Goal: Task Accomplishment & Management: Complete application form

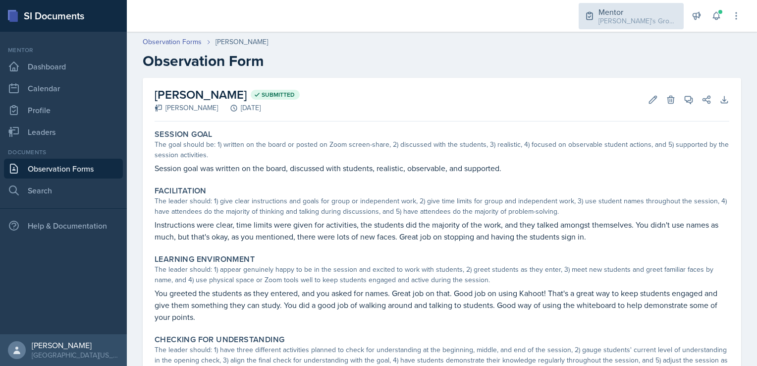
click at [607, 26] on div "[PERSON_NAME]'s Group / Fall 2025" at bounding box center [638, 21] width 79 height 10
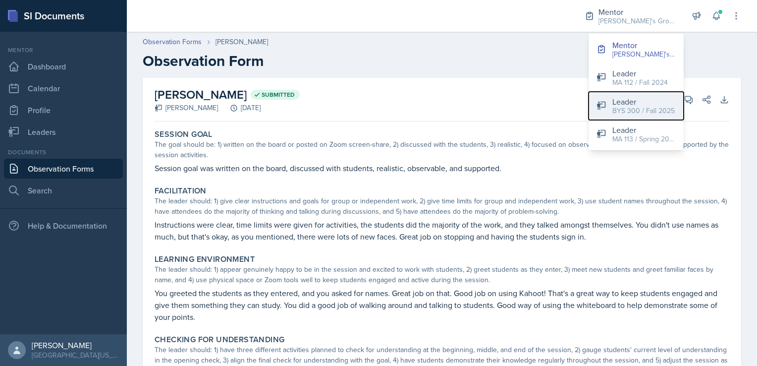
click at [634, 102] on div "Leader" at bounding box center [644, 102] width 62 height 12
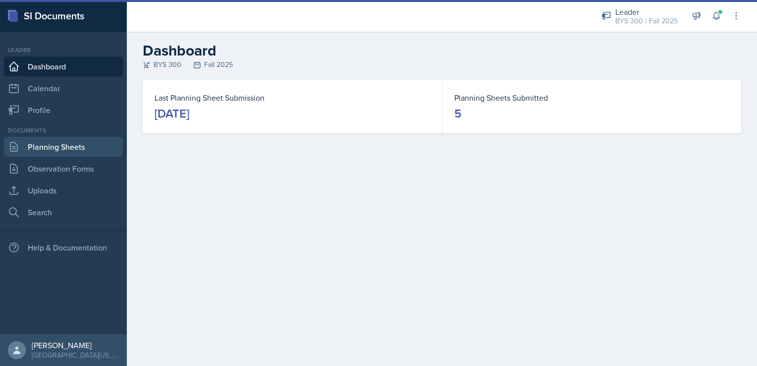
click at [70, 144] on link "Planning Sheets" at bounding box center [63, 147] width 119 height 20
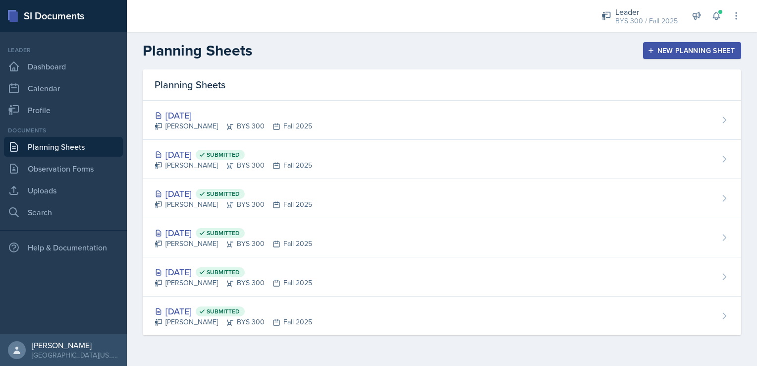
click at [687, 47] on div "New Planning Sheet" at bounding box center [692, 51] width 85 height 8
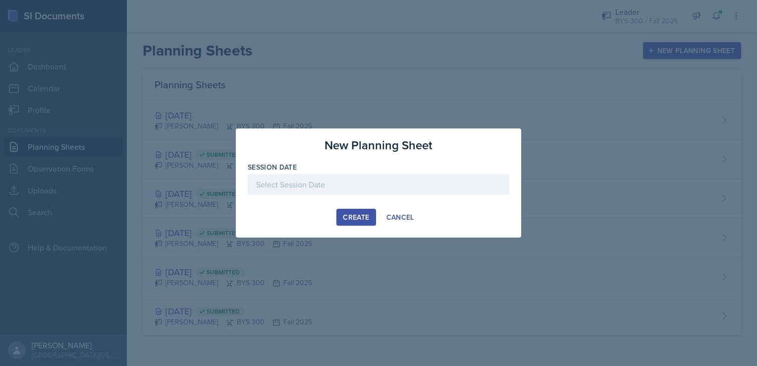
click at [338, 184] on div at bounding box center [379, 184] width 262 height 21
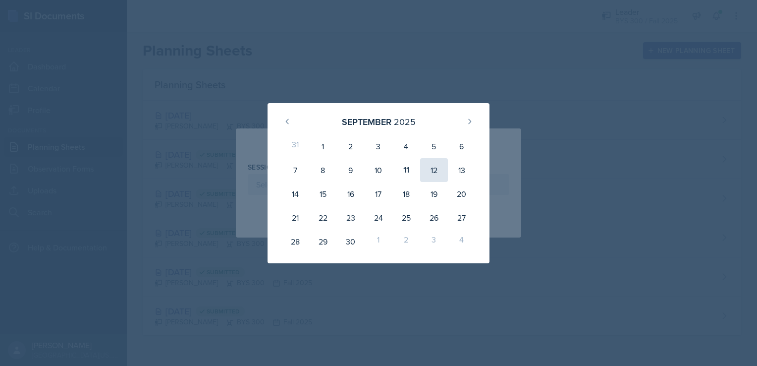
click at [423, 172] on div "12" at bounding box center [434, 170] width 28 height 24
type input "[DATE]"
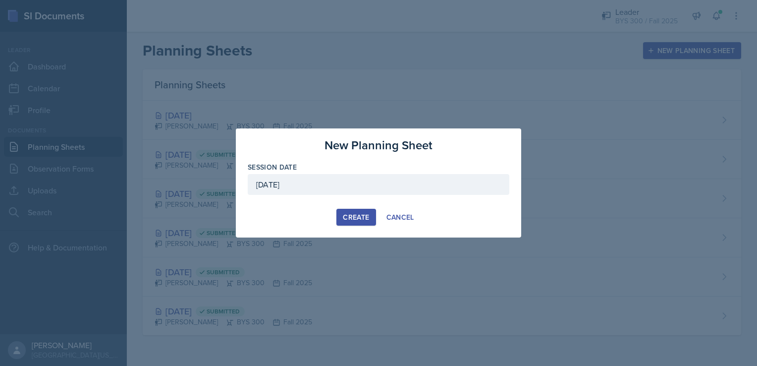
click at [347, 222] on button "Create" at bounding box center [355, 217] width 39 height 17
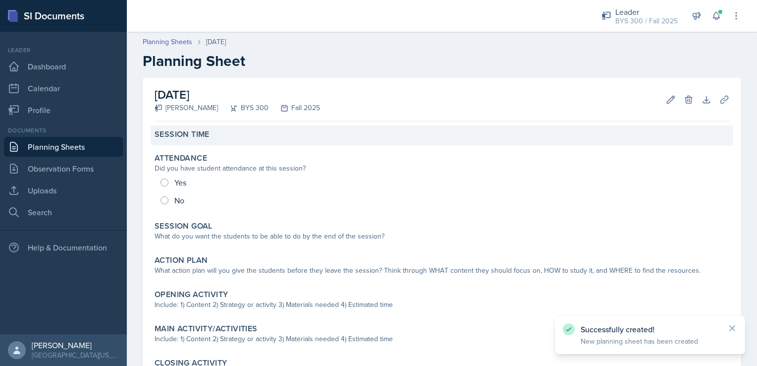
click at [208, 143] on div "Session Time" at bounding box center [442, 135] width 583 height 20
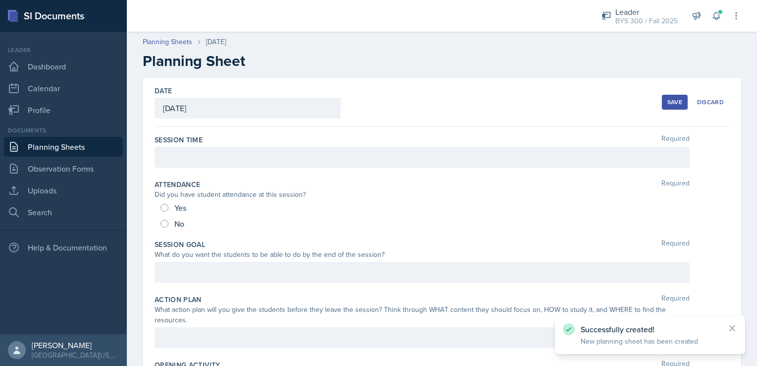
click at [199, 164] on div at bounding box center [422, 157] width 535 height 21
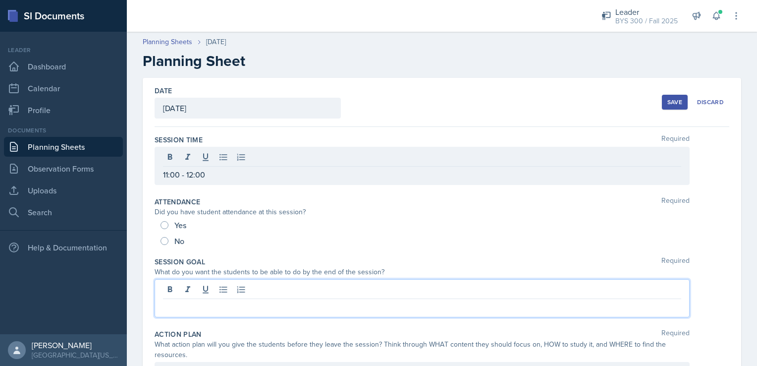
click at [232, 291] on div at bounding box center [422, 298] width 535 height 38
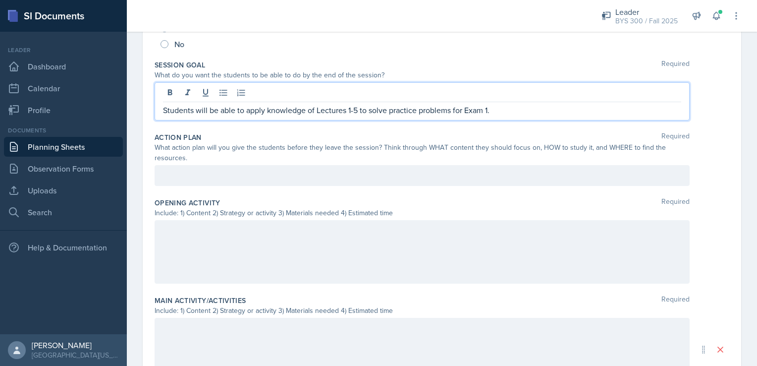
click at [399, 173] on p at bounding box center [422, 175] width 518 height 12
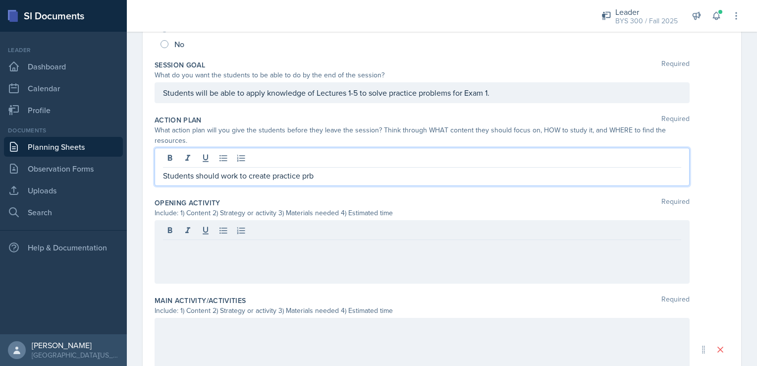
click at [399, 173] on p "Students should work to create practice prb" at bounding box center [422, 175] width 518 height 12
click at [522, 171] on p "Students should work to create practice problems following the Master Study Gui…" at bounding box center [422, 175] width 518 height 12
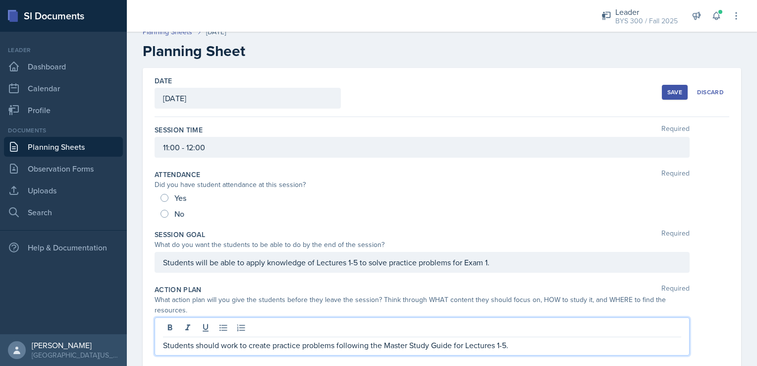
scroll to position [0, 0]
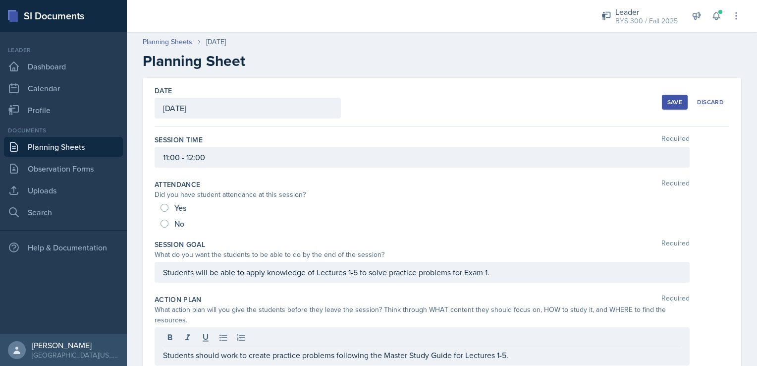
click at [668, 98] on div "Save" at bounding box center [675, 102] width 15 height 8
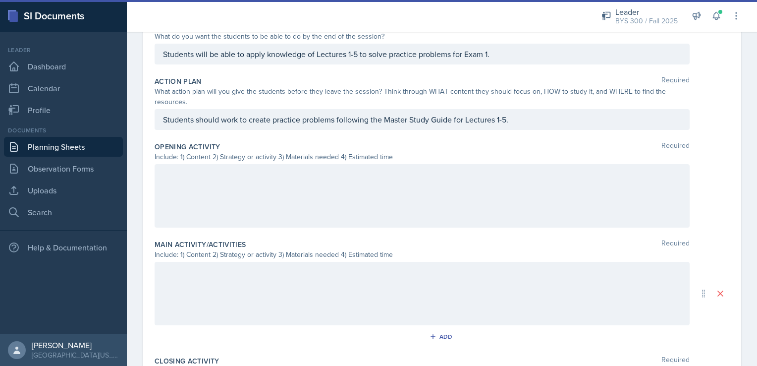
scroll to position [163, 0]
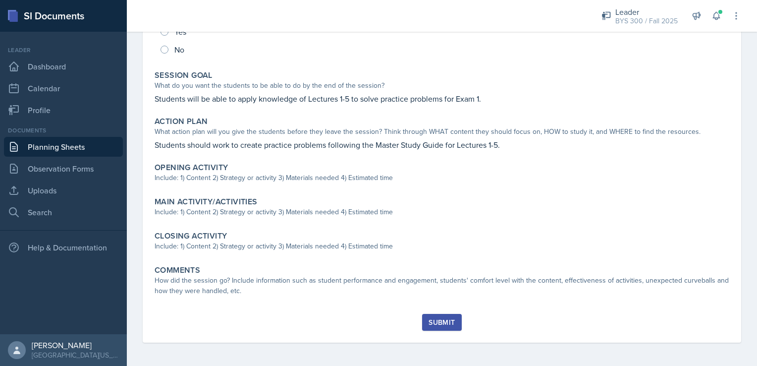
click at [70, 146] on link "Planning Sheets" at bounding box center [63, 147] width 119 height 20
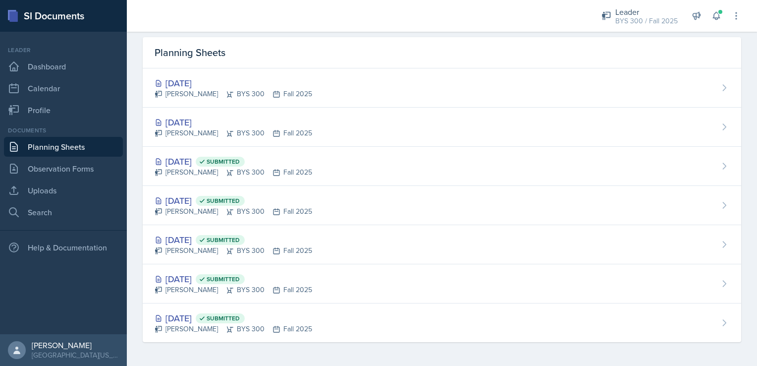
scroll to position [31, 0]
click at [55, 144] on link "Planning Sheets" at bounding box center [63, 147] width 119 height 20
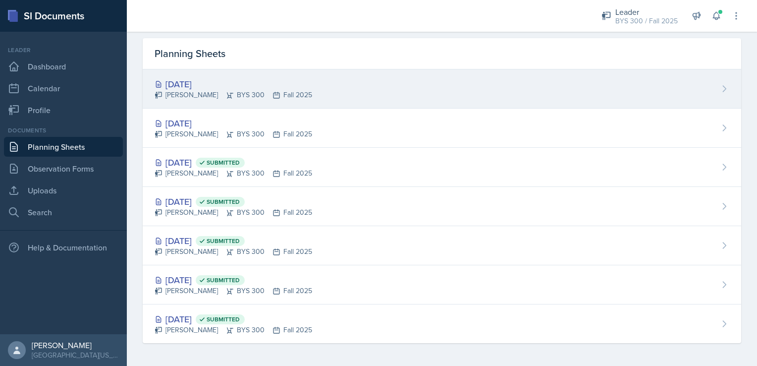
scroll to position [0, 0]
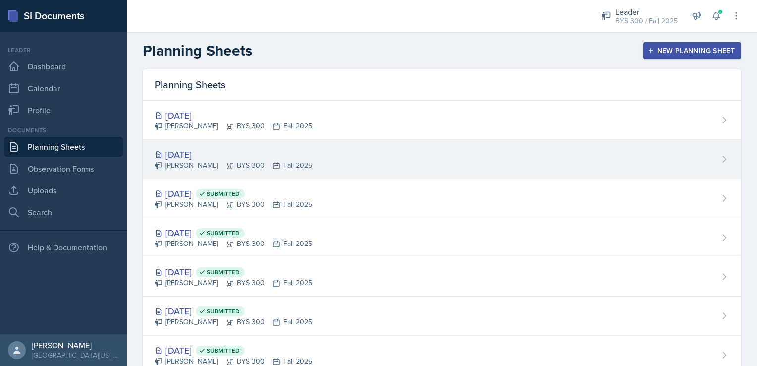
click at [309, 156] on div "[DATE] [PERSON_NAME] BYS 300 Fall 2025" at bounding box center [442, 159] width 599 height 39
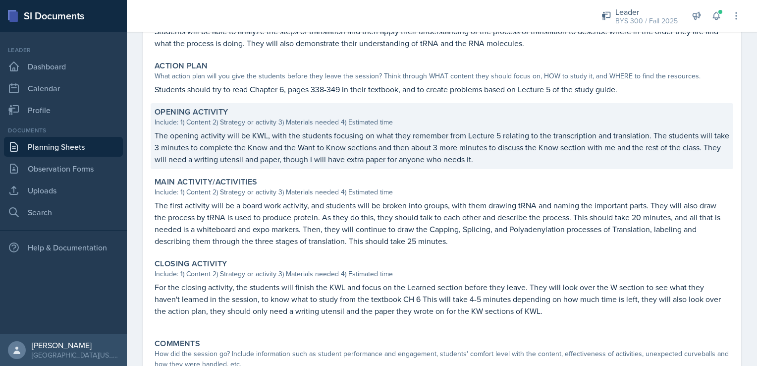
click at [168, 140] on p "The opening activity will be KWL, with the students focusing on what they remem…" at bounding box center [442, 147] width 575 height 36
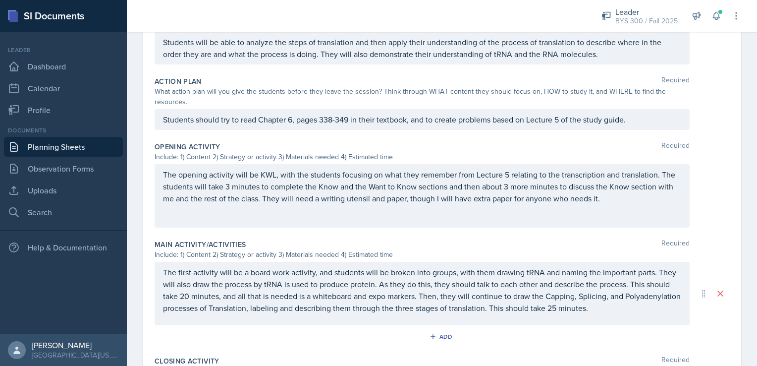
drag, startPoint x: 163, startPoint y: 170, endPoint x: 492, endPoint y: 196, distance: 330.5
click at [492, 196] on div "The opening activity will be KWL, with the students focusing on what they remem…" at bounding box center [422, 195] width 535 height 63
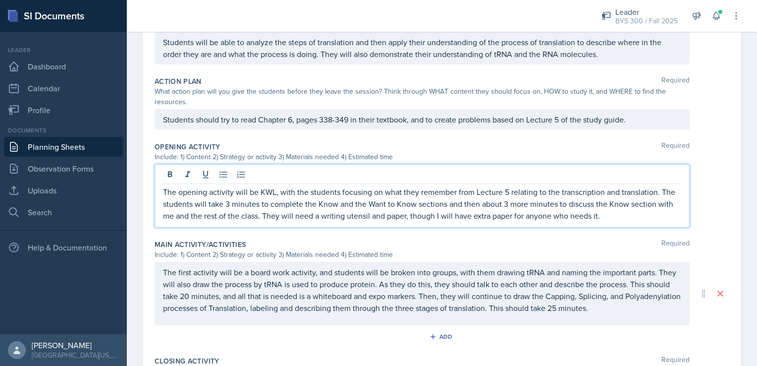
scroll to position [247, 0]
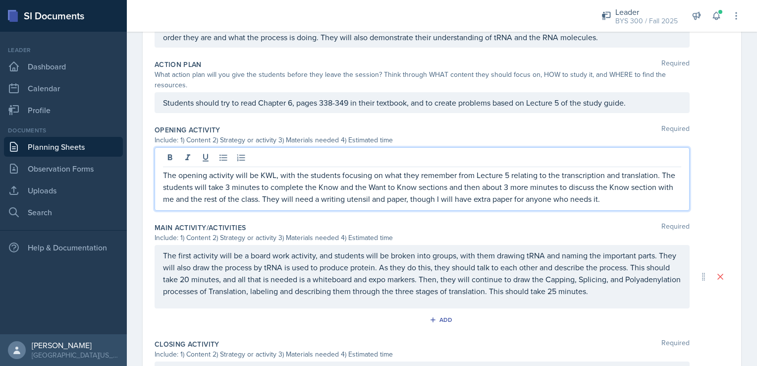
click at [569, 185] on p "The opening activity will be KWL, with the students focusing on what they remem…" at bounding box center [422, 187] width 518 height 36
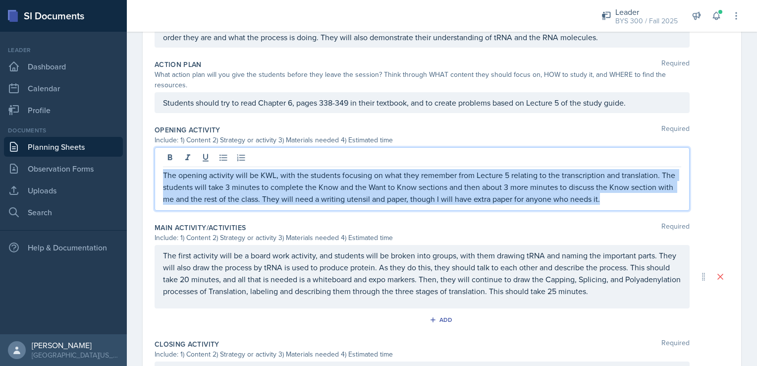
click at [569, 185] on p "The opening activity will be KWL, with the students focusing on what they remem…" at bounding box center [422, 187] width 518 height 36
copy p "The opening activity will be KWL, with the students focusing on what they remem…"
click at [91, 144] on link "Planning Sheets" at bounding box center [63, 147] width 119 height 20
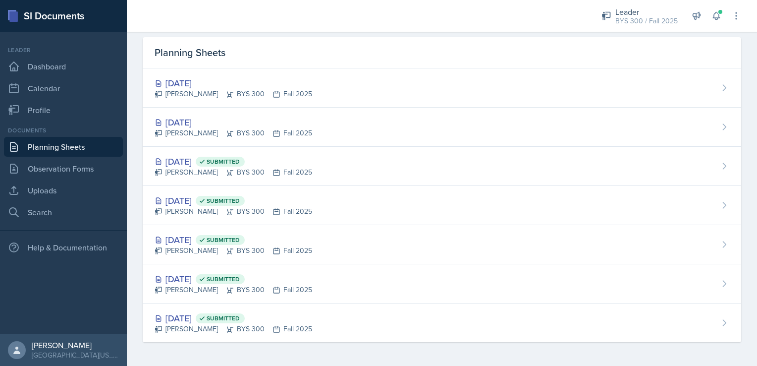
scroll to position [31, 0]
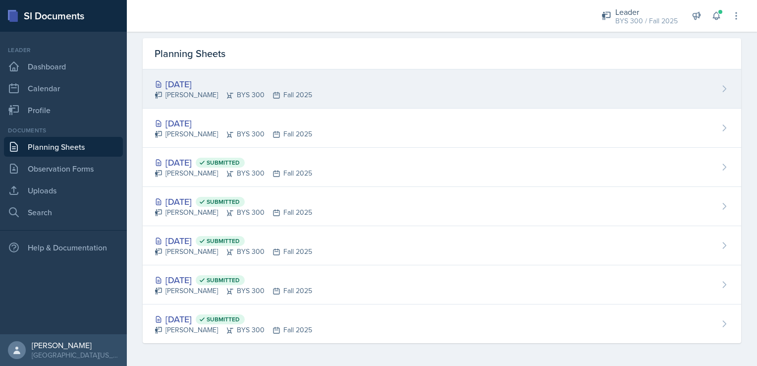
click at [265, 102] on div "[DATE] [PERSON_NAME] BYS 300 Fall 2025" at bounding box center [442, 88] width 599 height 39
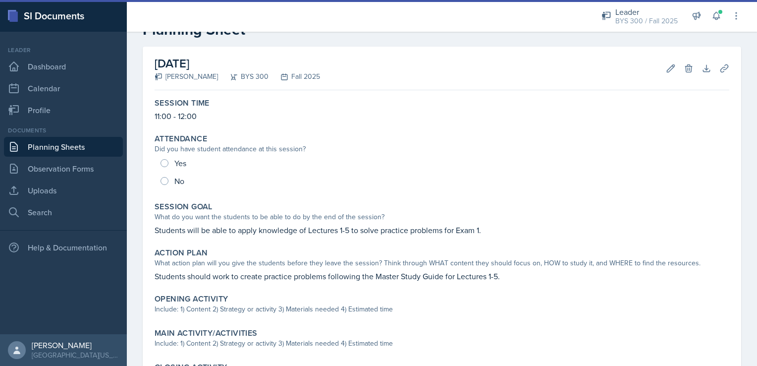
scroll to position [36, 0]
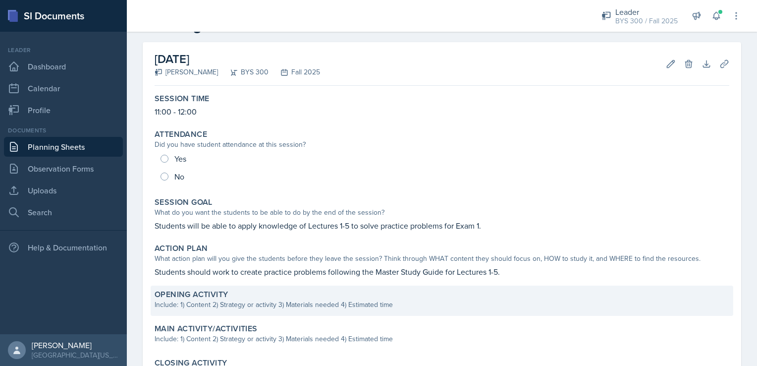
click at [203, 315] on div "Opening Activity Include: 1) Content 2) Strategy or activity 3) Materials neede…" at bounding box center [442, 300] width 583 height 30
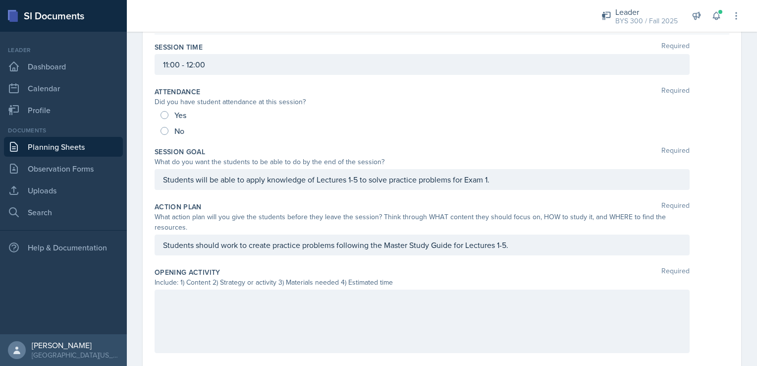
click at [213, 301] on p at bounding box center [422, 300] width 518 height 12
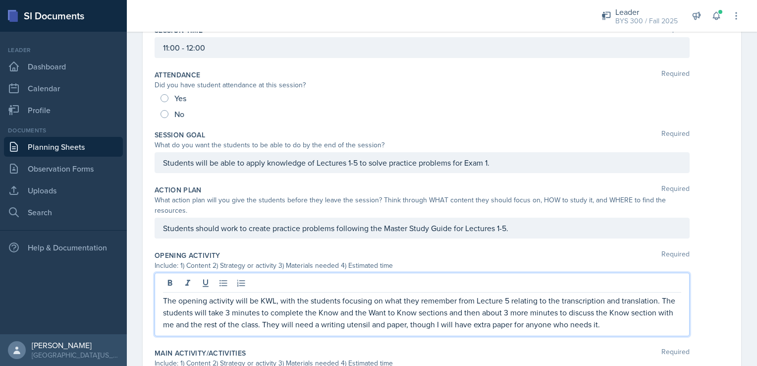
scroll to position [0, 0]
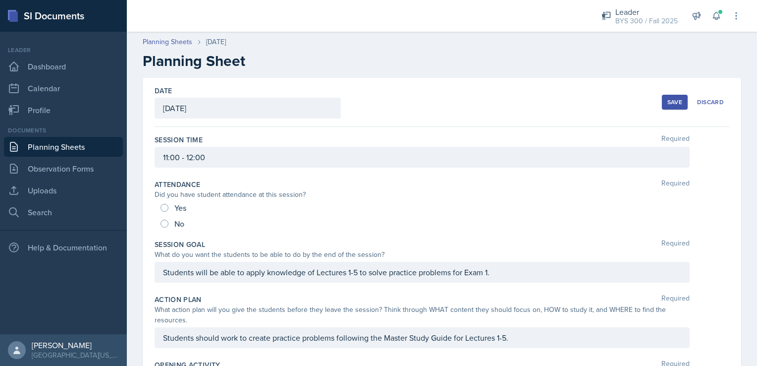
click at [668, 103] on div "Save" at bounding box center [675, 102] width 15 height 8
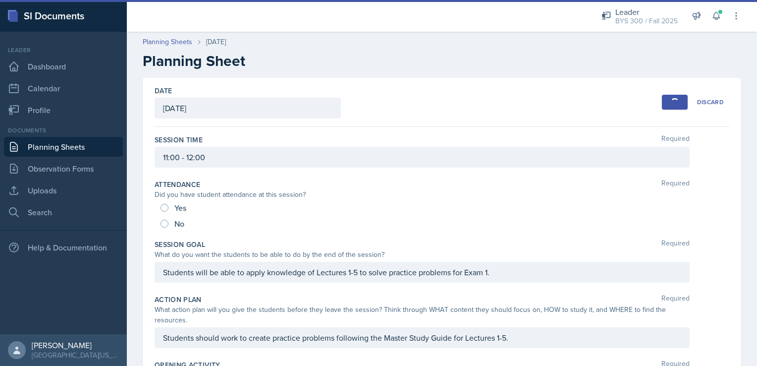
click at [61, 145] on link "Planning Sheets" at bounding box center [63, 147] width 119 height 20
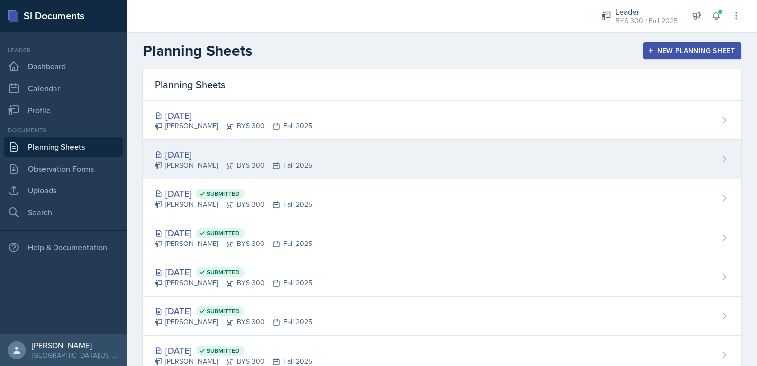
click at [274, 175] on div "[DATE] [PERSON_NAME] BYS 300 Fall 2025" at bounding box center [442, 159] width 599 height 39
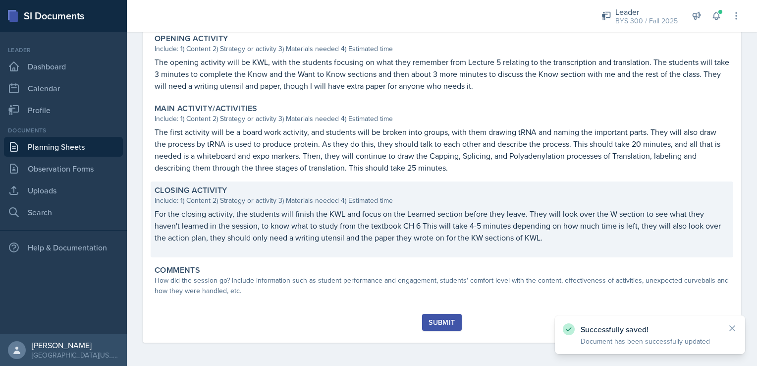
click at [171, 211] on p "For the closing activity, the students will finish the KWL and focus on the Lea…" at bounding box center [442, 226] width 575 height 36
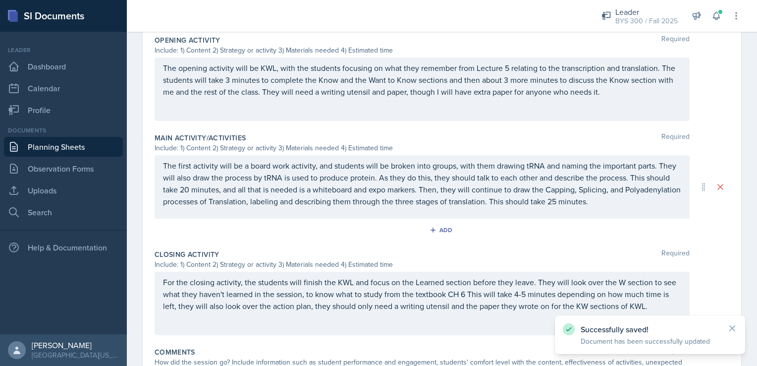
drag, startPoint x: 163, startPoint y: 278, endPoint x: 458, endPoint y: 285, distance: 295.5
click at [458, 285] on div "For the closing activity, the students will finish the KWL and focus on the Lea…" at bounding box center [422, 303] width 535 height 63
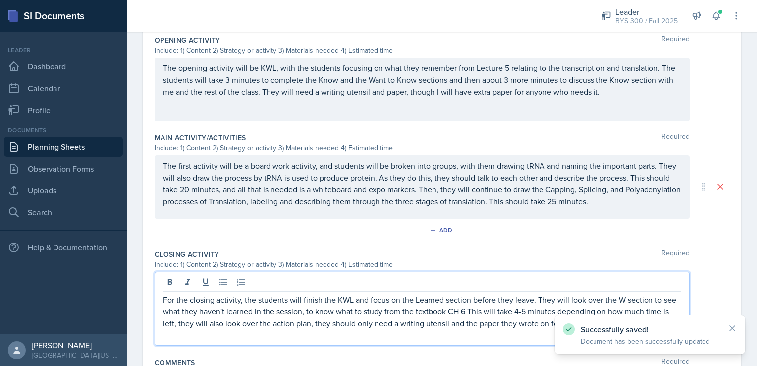
scroll to position [354, 0]
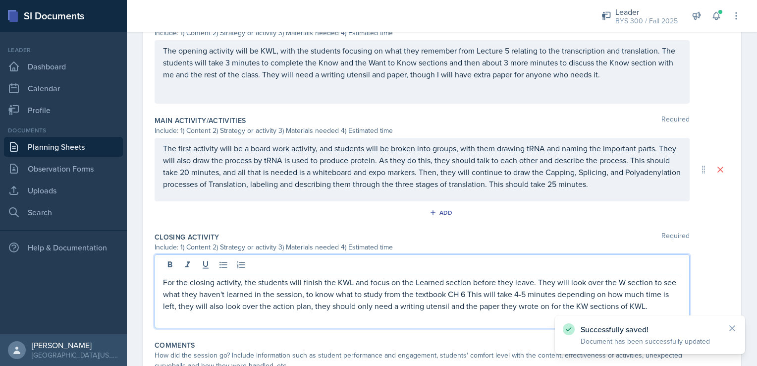
click at [458, 285] on p "For the closing activity, the students will finish the KWL and focus on the Lea…" at bounding box center [422, 294] width 518 height 36
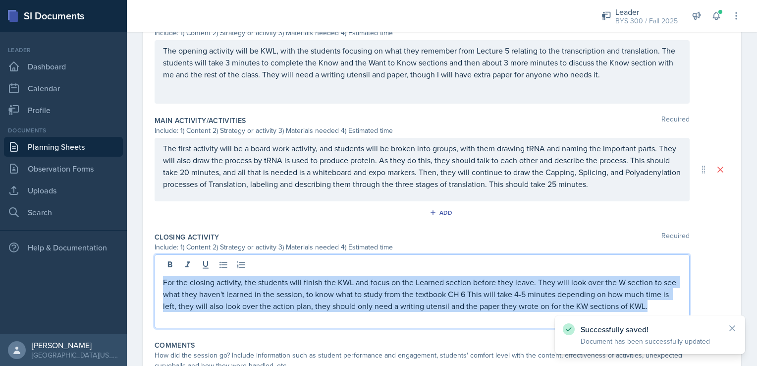
click at [458, 285] on p "For the closing activity, the students will finish the KWL and focus on the Lea…" at bounding box center [422, 294] width 518 height 36
copy p "For the closing activity, the students will finish the KWL and focus on the Lea…"
click at [79, 142] on link "Planning Sheets" at bounding box center [63, 147] width 119 height 20
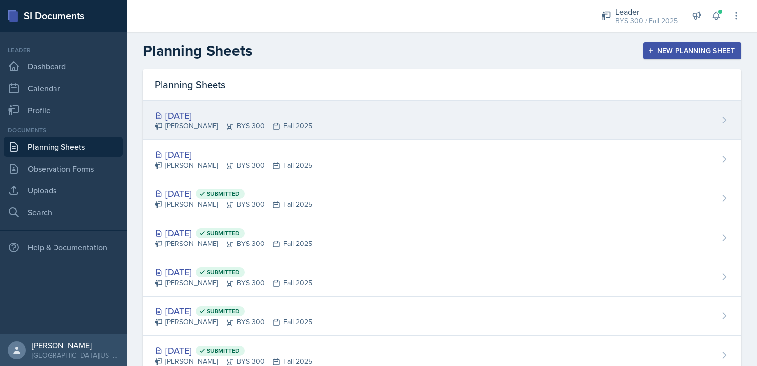
click at [244, 116] on div "[DATE]" at bounding box center [234, 115] width 158 height 13
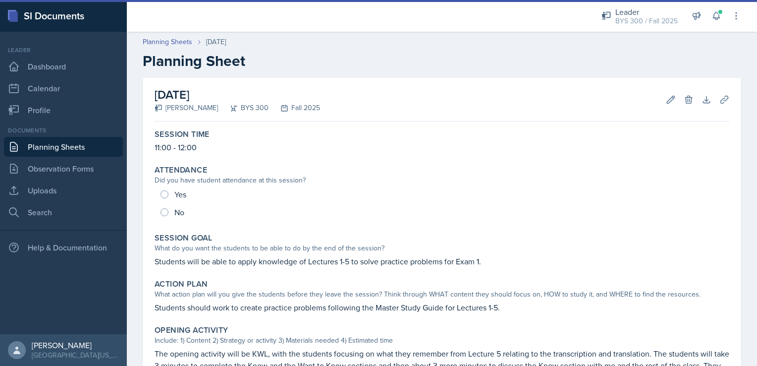
scroll to position [198, 0]
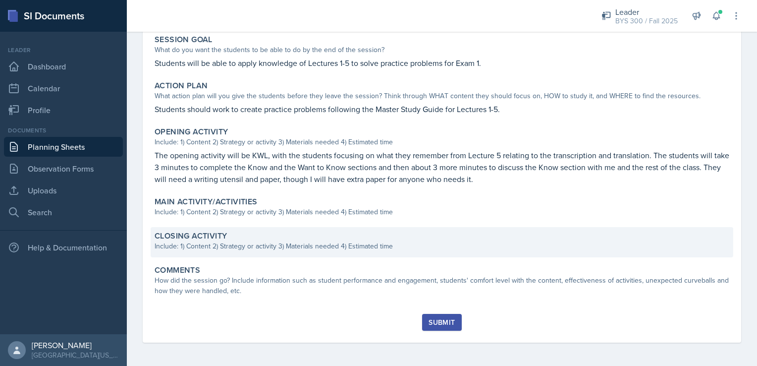
click at [283, 239] on div "Closing Activity" at bounding box center [442, 236] width 575 height 10
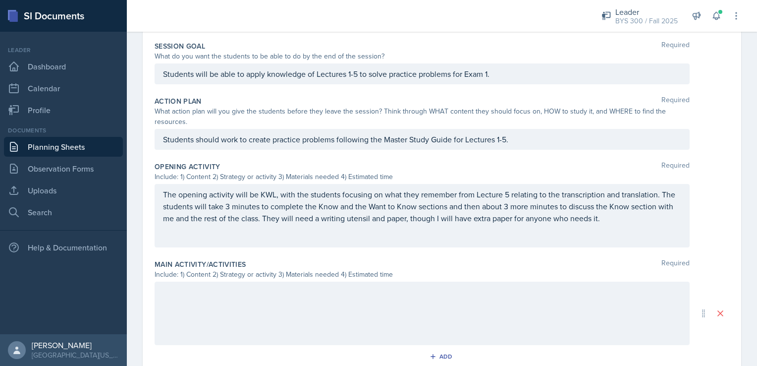
click at [266, 302] on div at bounding box center [422, 312] width 535 height 63
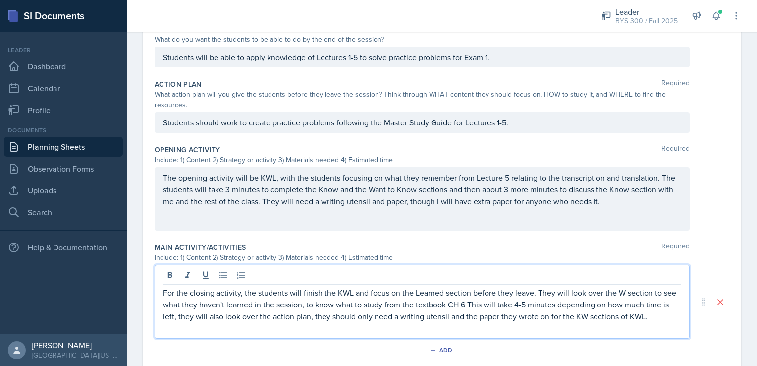
click at [465, 303] on p "For the closing activity, the students will finish the KWL and focus on the Lea…" at bounding box center [422, 304] width 518 height 36
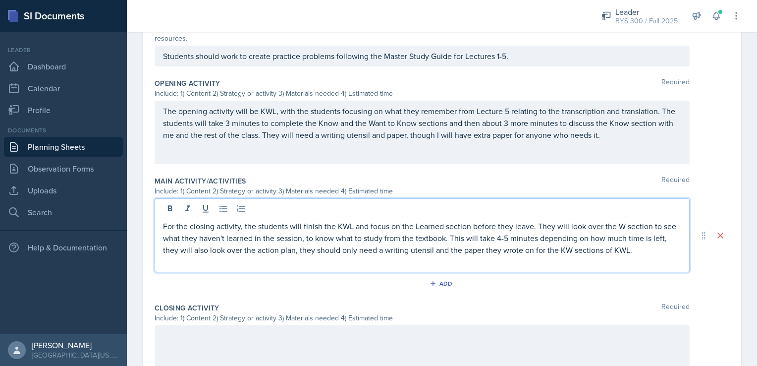
scroll to position [285, 0]
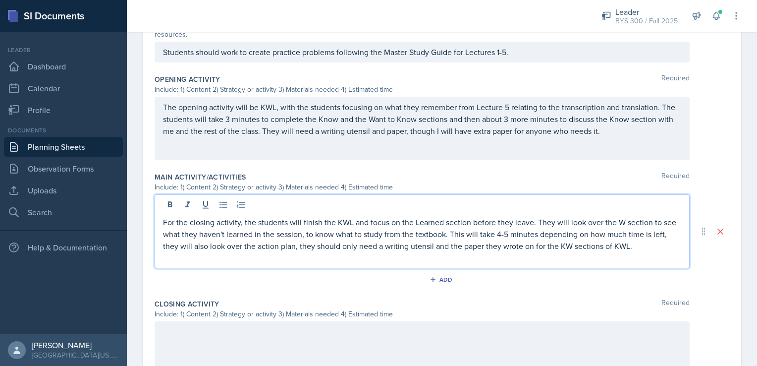
click at [474, 241] on p "For the closing activity, the students will finish the KWL and focus on the Lea…" at bounding box center [422, 234] width 518 height 36
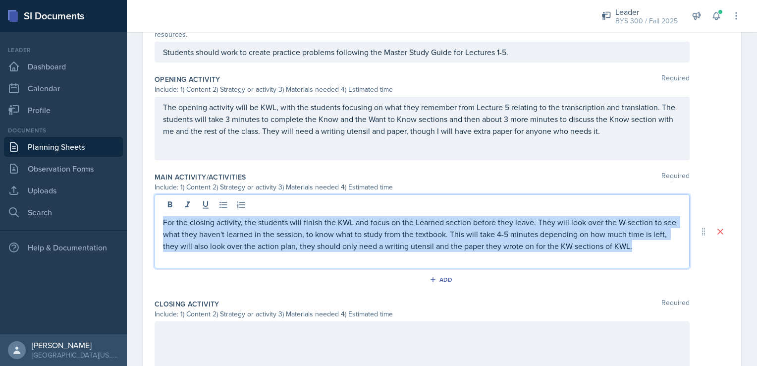
click at [474, 241] on p "For the closing activity, the students will finish the KWL and focus on the Lea…" at bounding box center [422, 234] width 518 height 36
copy p "For the closing activity, the students will finish the KWL and focus on the Lea…"
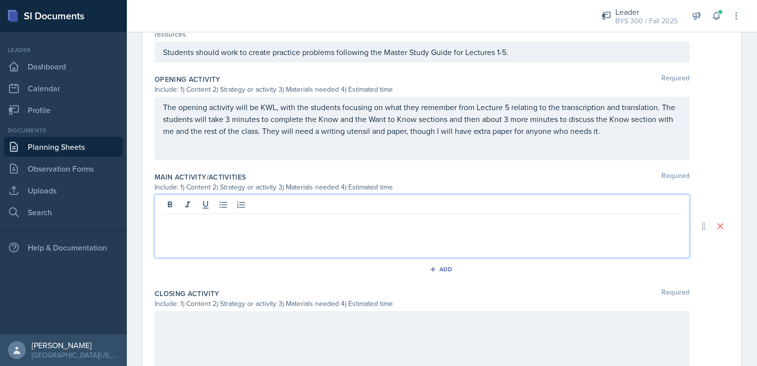
click at [430, 351] on div at bounding box center [422, 342] width 535 height 63
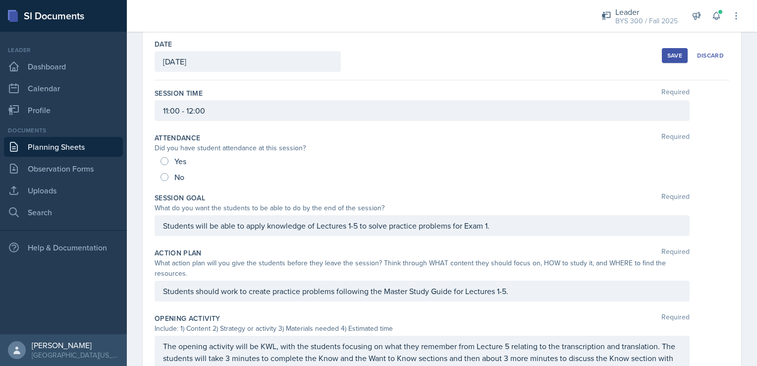
scroll to position [0, 0]
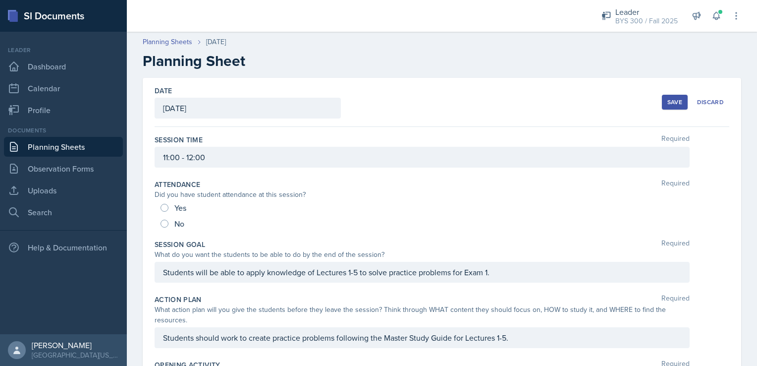
click at [668, 98] on div "Save" at bounding box center [675, 102] width 15 height 8
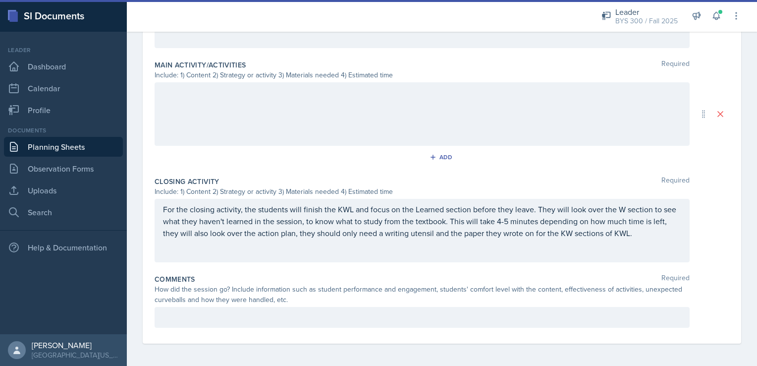
scroll to position [264, 0]
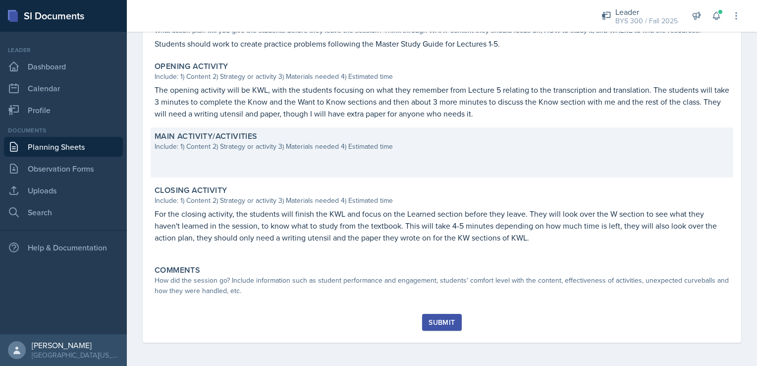
click at [333, 154] on p at bounding box center [442, 159] width 575 height 10
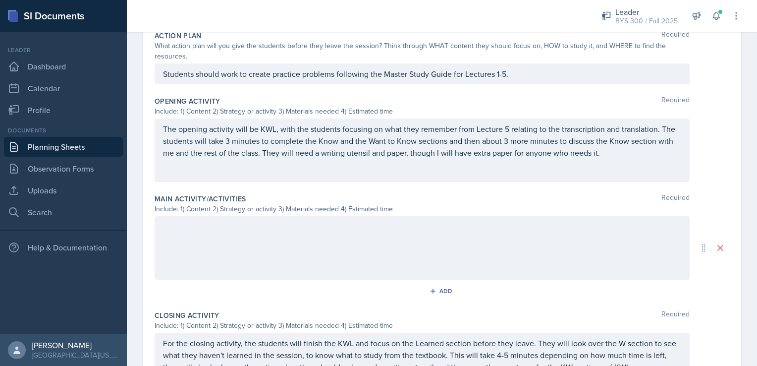
scroll to position [274, 0]
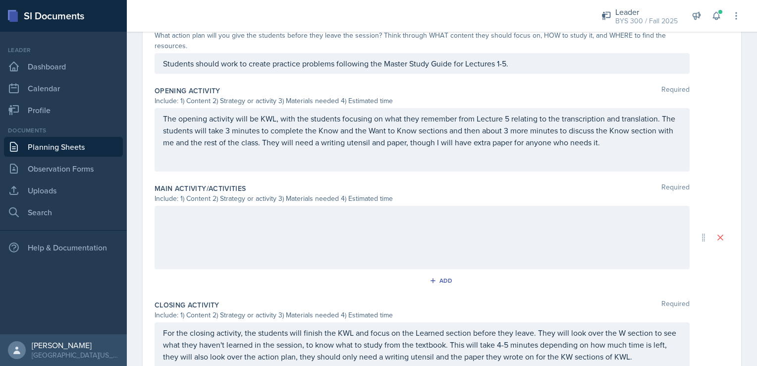
click at [279, 214] on div at bounding box center [422, 237] width 535 height 63
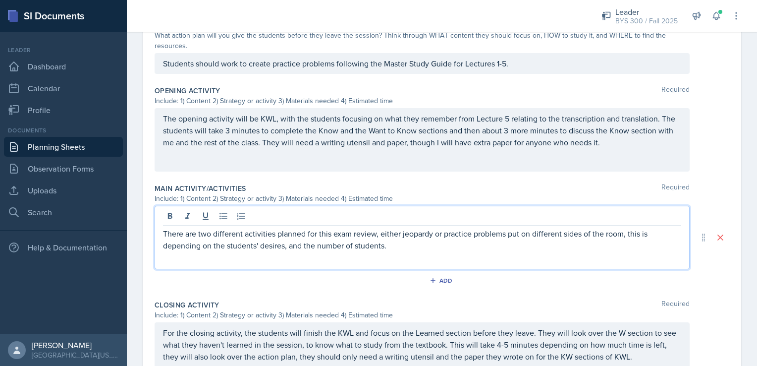
click at [413, 240] on p "There are two different activities planned for this exam review, either jeopard…" at bounding box center [422, 239] width 518 height 24
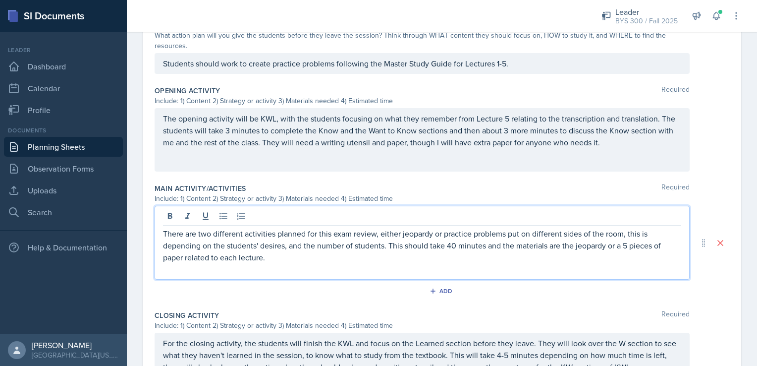
click at [186, 257] on p "There are two different activities planned for this exam review, either jeopard…" at bounding box center [422, 245] width 518 height 36
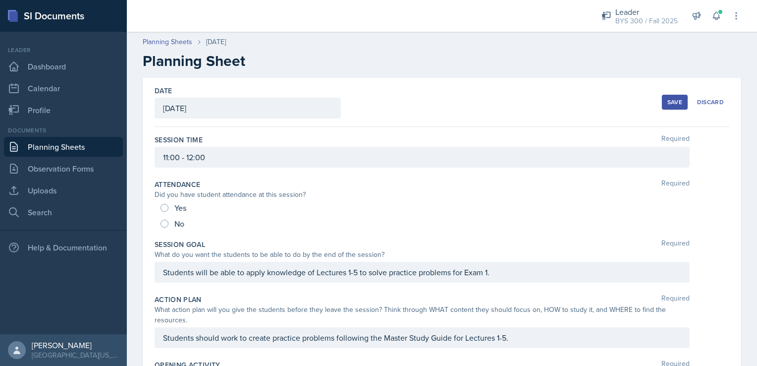
click at [668, 101] on div "Save" at bounding box center [675, 102] width 15 height 8
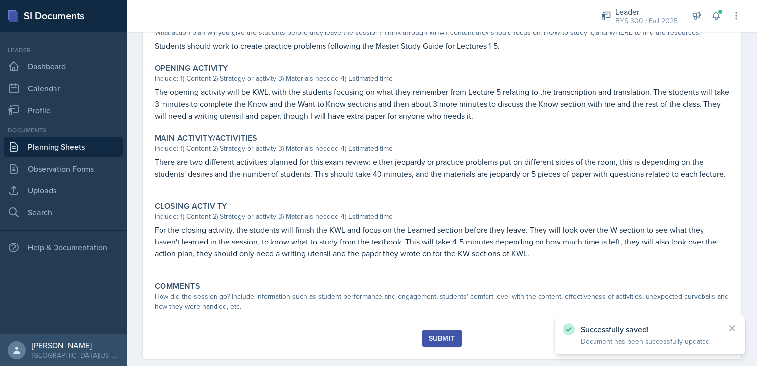
scroll to position [289, 0]
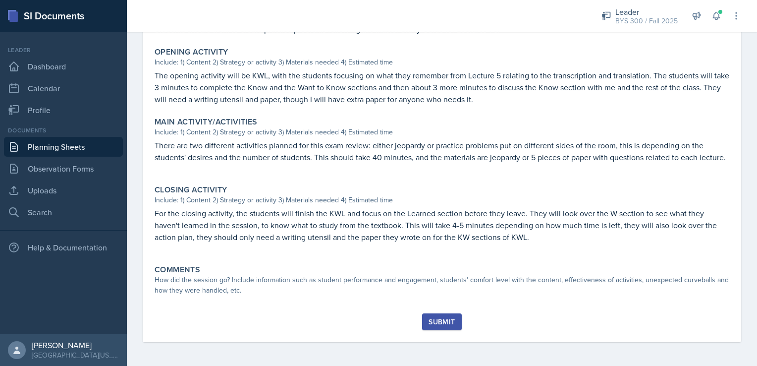
click at [79, 146] on link "Planning Sheets" at bounding box center [63, 147] width 119 height 20
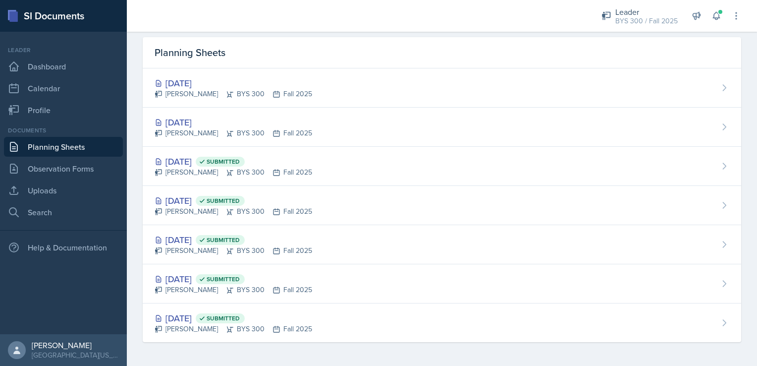
scroll to position [31, 0]
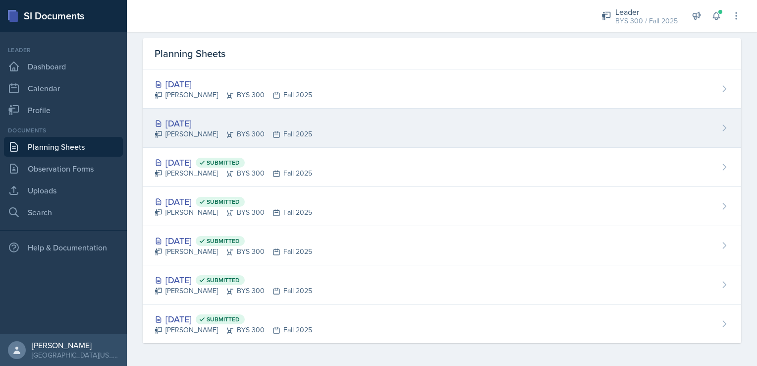
click at [211, 142] on div "[DATE] [PERSON_NAME] BYS 300 Fall 2025" at bounding box center [442, 128] width 599 height 39
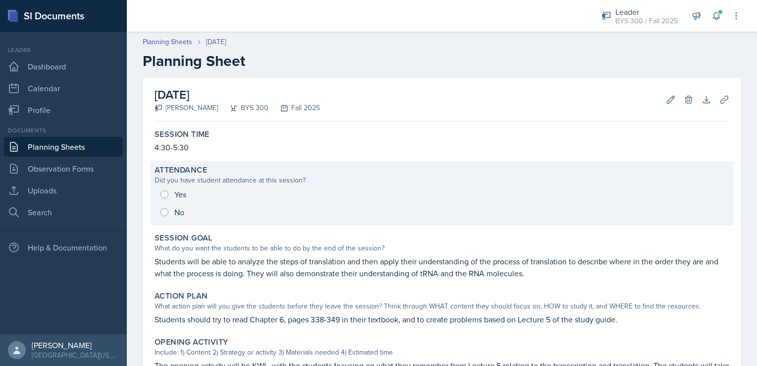
click at [204, 187] on div "Yes No" at bounding box center [442, 203] width 575 height 36
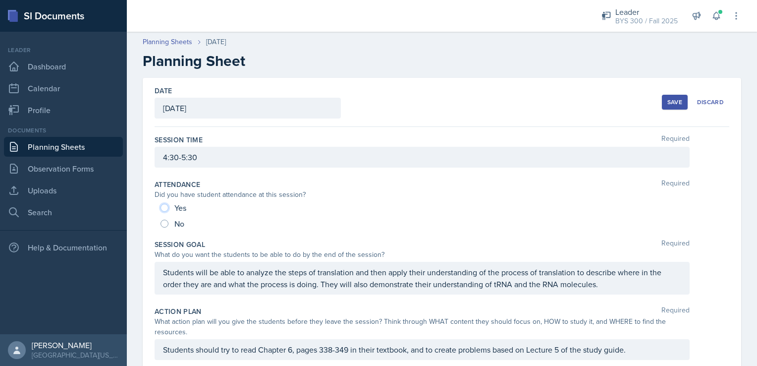
click at [167, 209] on input "Yes" at bounding box center [165, 208] width 8 height 8
radio input "true"
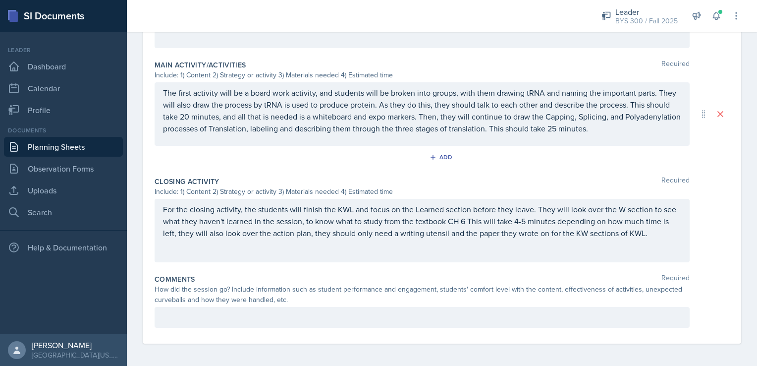
click at [252, 309] on div at bounding box center [422, 317] width 535 height 21
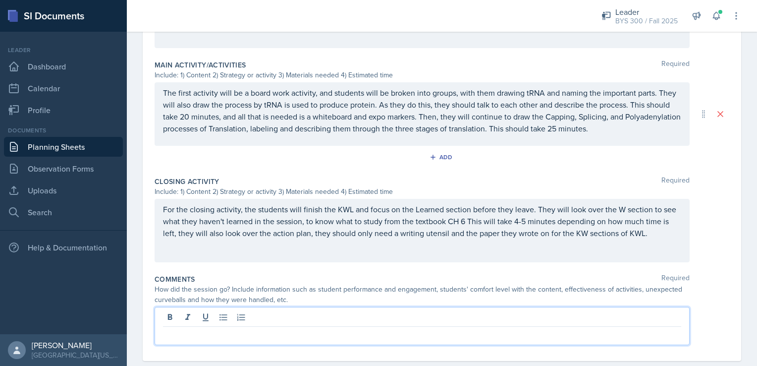
scroll to position [426, 0]
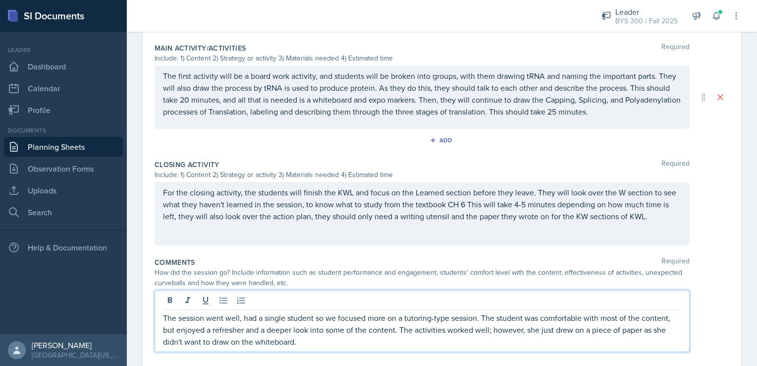
click at [337, 342] on p "The session went well, had a single student so we focused more on a tutoring-ty…" at bounding box center [422, 330] width 518 height 36
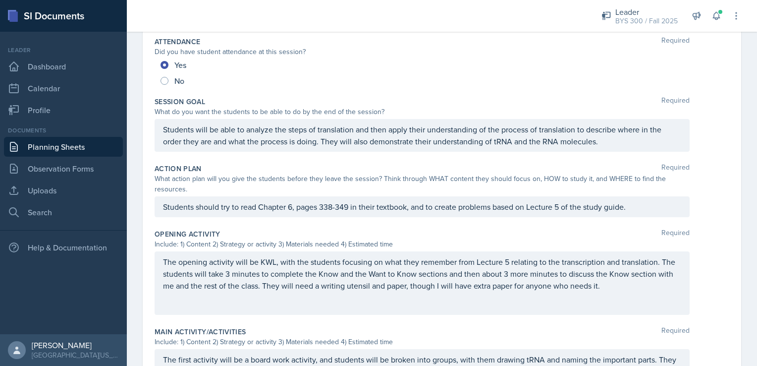
scroll to position [0, 0]
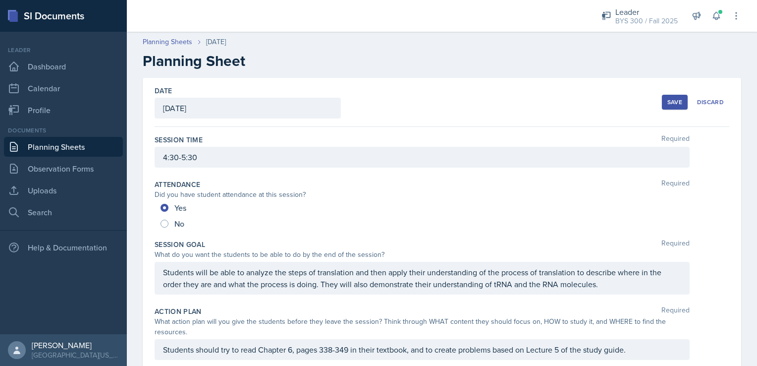
click at [669, 110] on div "Save Discard" at bounding box center [695, 102] width 67 height 23
click at [669, 104] on div "Save" at bounding box center [675, 102] width 15 height 8
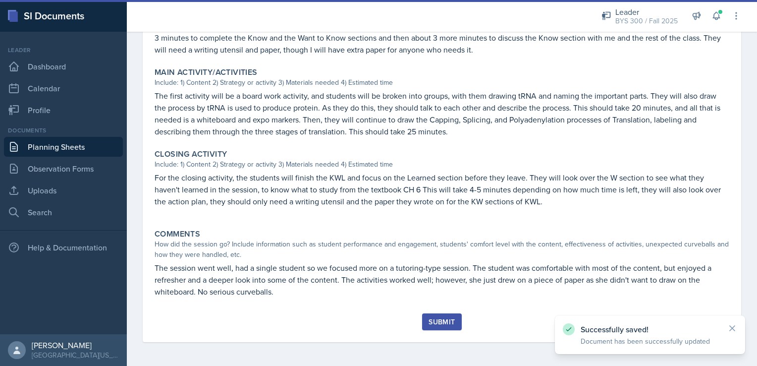
scroll to position [339, 0]
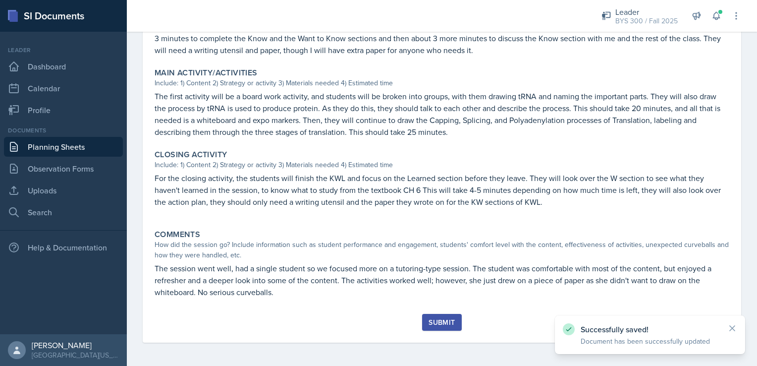
click at [441, 324] on div "Submit" at bounding box center [442, 322] width 26 height 8
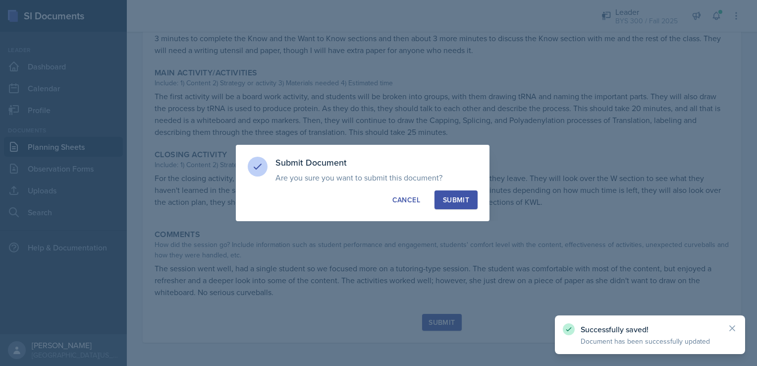
click at [446, 192] on button "Submit" at bounding box center [456, 199] width 43 height 19
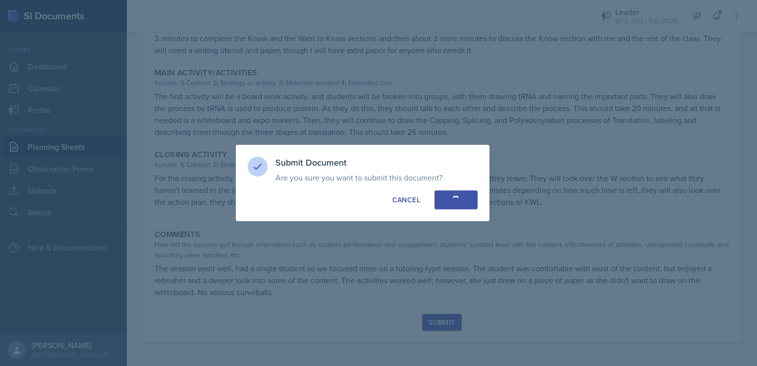
radio input "true"
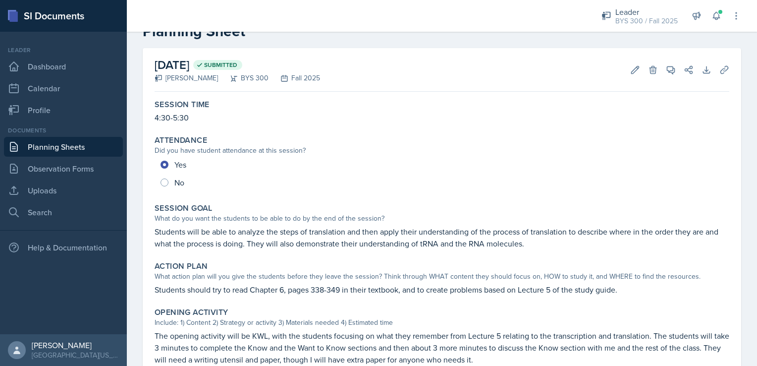
scroll to position [9, 0]
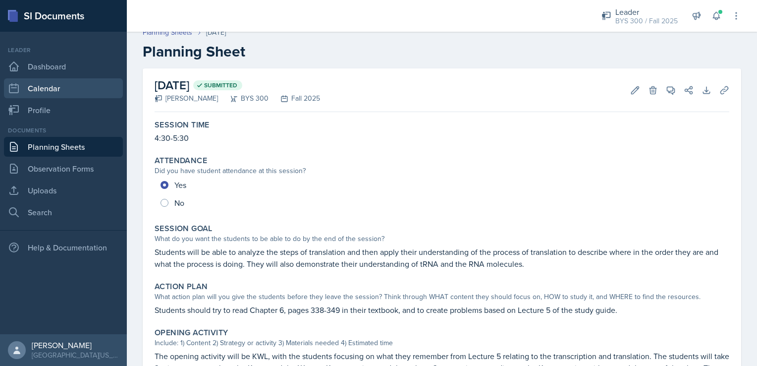
click at [40, 88] on link "Calendar" at bounding box center [63, 88] width 119 height 20
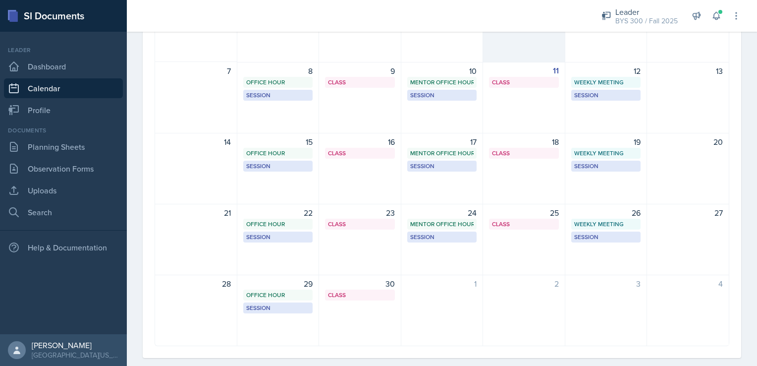
scroll to position [139, 0]
